Goal: Navigation & Orientation: Find specific page/section

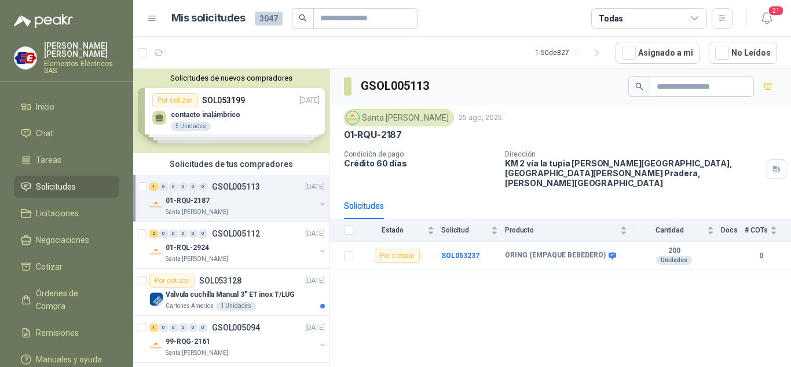
scroll to position [58, 0]
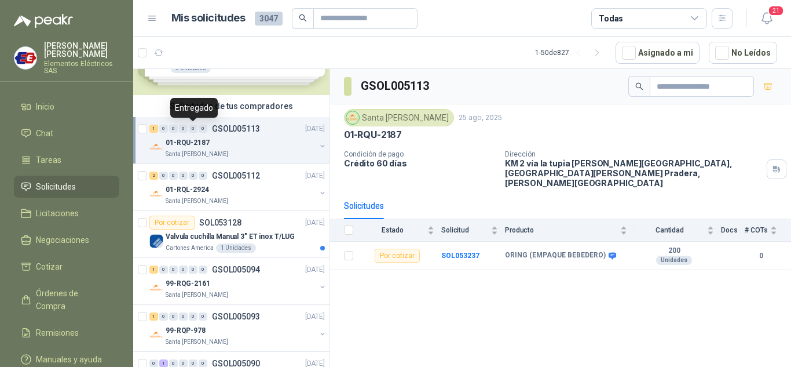
click at [195, 132] on div "0" at bounding box center [193, 129] width 9 height 8
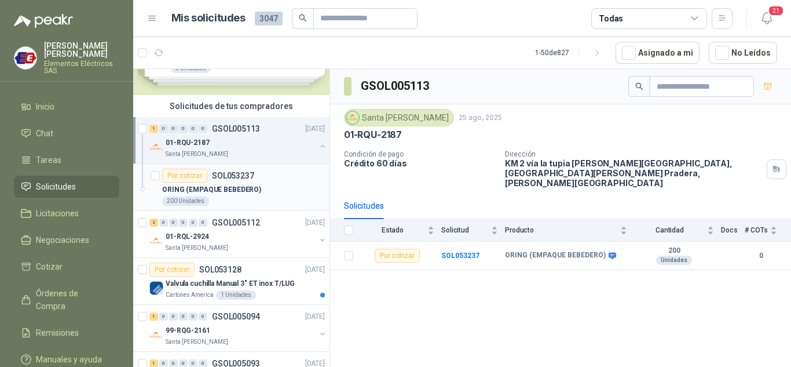
click at [181, 177] on div "Por cotizar" at bounding box center [184, 176] width 45 height 14
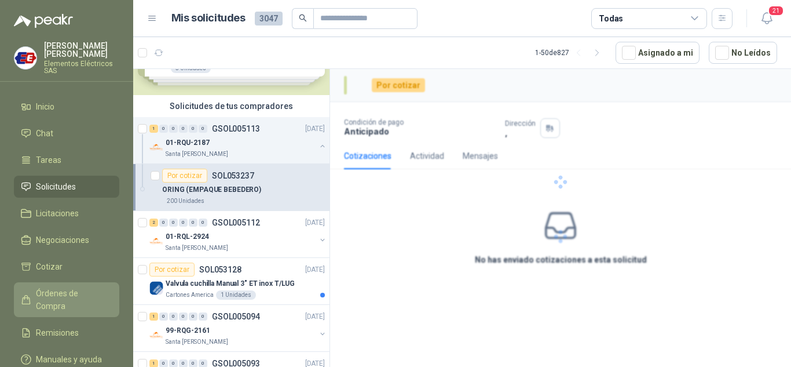
click at [66, 288] on span "Órdenes de Compra" at bounding box center [72, 299] width 72 height 25
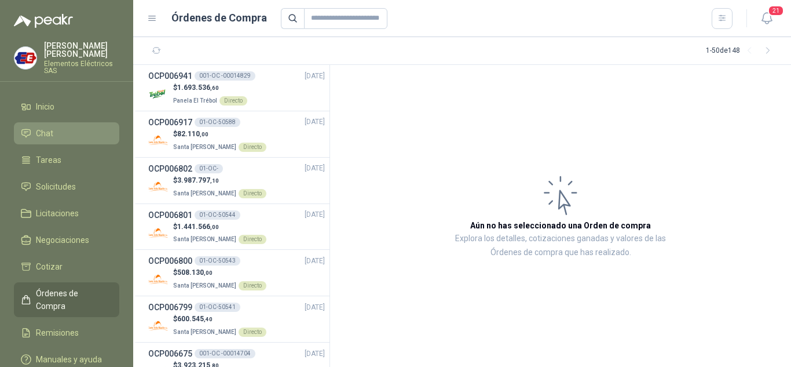
click at [42, 133] on span "Chat" at bounding box center [44, 133] width 17 height 13
